Goal: Transaction & Acquisition: Purchase product/service

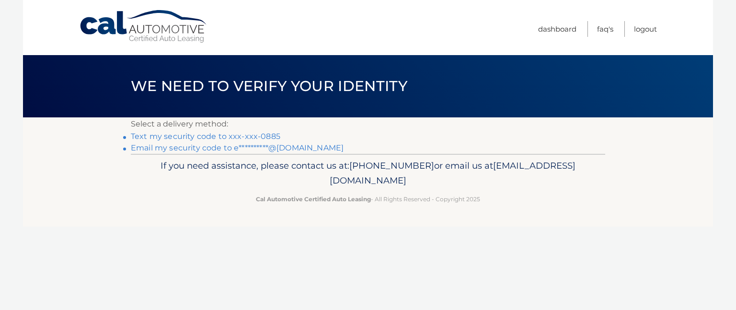
click at [242, 137] on link "Text my security code to xxx-xxx-0885" at bounding box center [205, 136] width 149 height 9
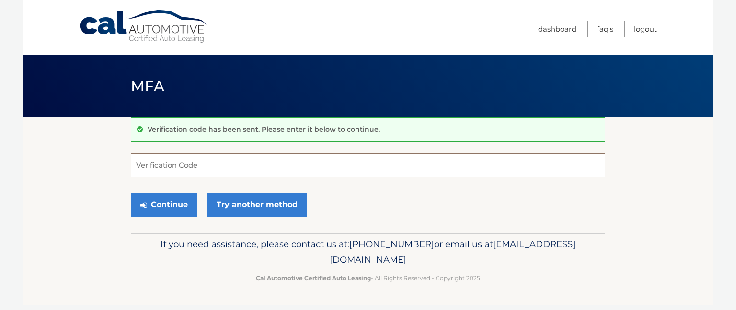
click at [177, 164] on input "Verification Code" at bounding box center [368, 165] width 474 height 24
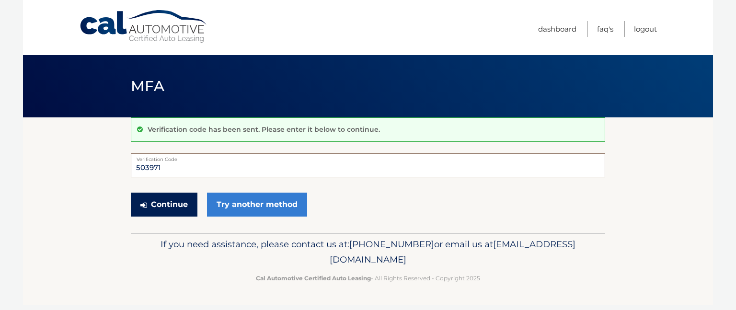
type input "503971"
click at [168, 203] on button "Continue" at bounding box center [164, 205] width 67 height 24
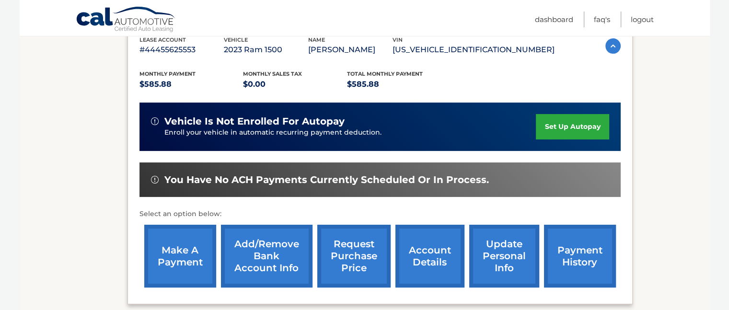
scroll to position [192, 0]
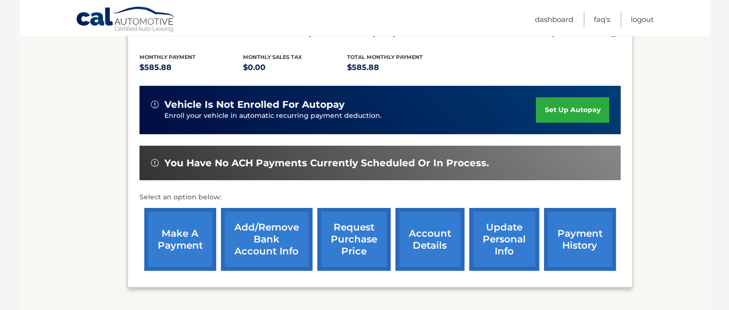
click at [171, 238] on link "make a payment" at bounding box center [180, 239] width 72 height 63
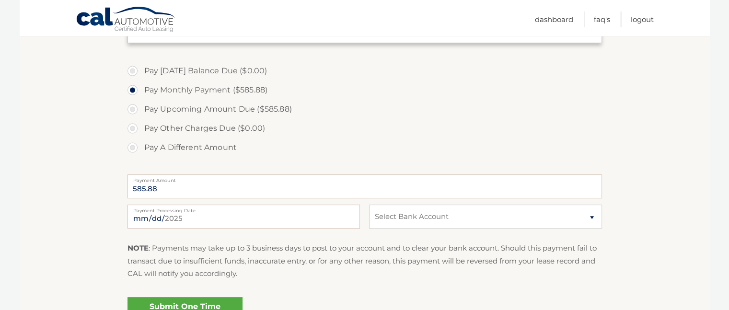
scroll to position [287, 0]
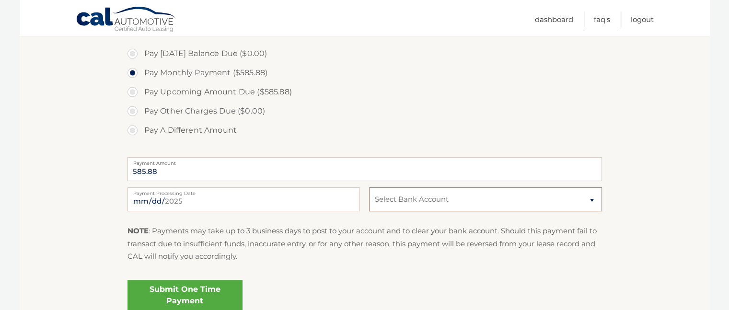
click at [424, 199] on select "Select Bank Account Checking UMB, NA *****4267 Checking VALLEY NATIONAL BANK **…" at bounding box center [485, 199] width 232 height 24
select select "NGJlNTBhODMtMzFlOC00ODhmLTg2ODAtZWQxYWU5ODcyMDc2"
click at [369, 187] on select "Select Bank Account Checking UMB, NA *****4267 Checking VALLEY NATIONAL BANK **…" at bounding box center [485, 199] width 232 height 24
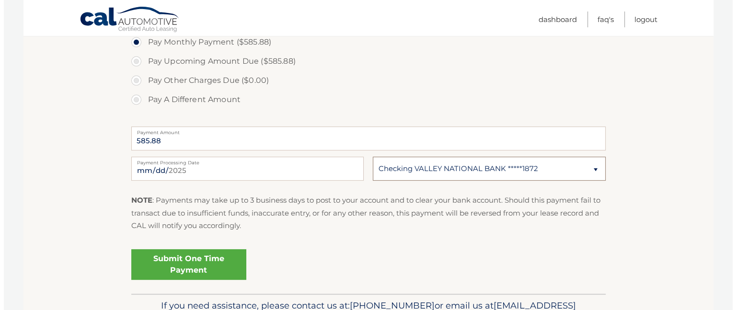
scroll to position [335, 0]
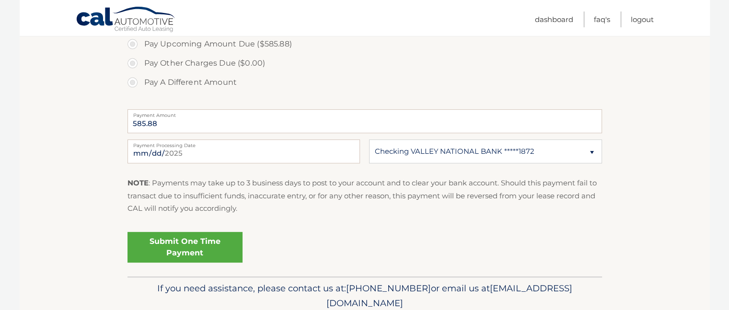
click at [193, 246] on link "Submit One Time Payment" at bounding box center [184, 247] width 115 height 31
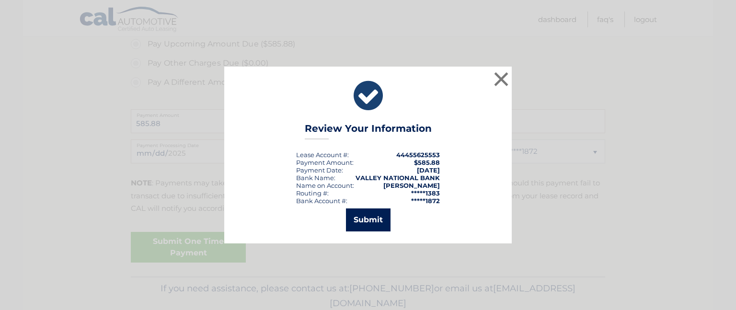
click at [367, 220] on button "Submit" at bounding box center [368, 219] width 45 height 23
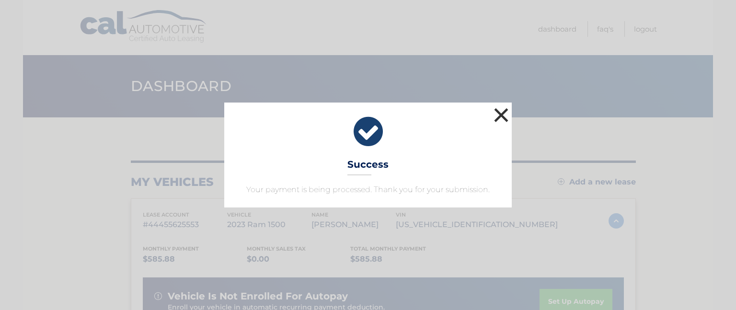
click at [502, 117] on button "×" at bounding box center [500, 114] width 19 height 19
